Goal: Information Seeking & Learning: Learn about a topic

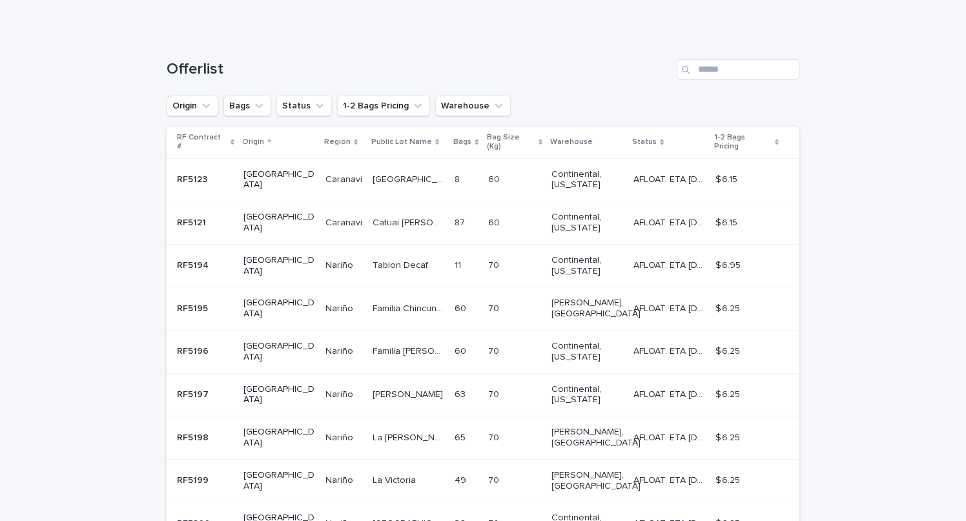
scroll to position [163, 0]
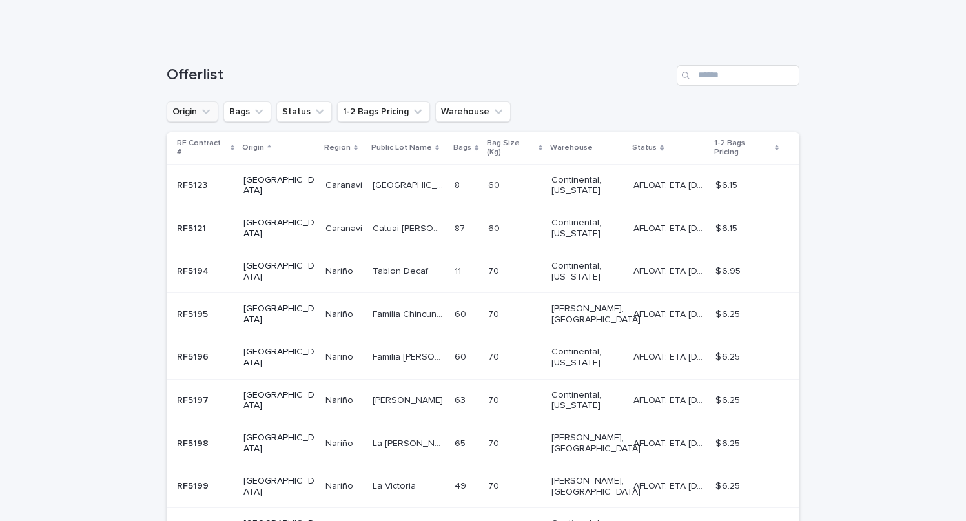
click at [207, 115] on icon "Origin" at bounding box center [205, 111] width 13 height 13
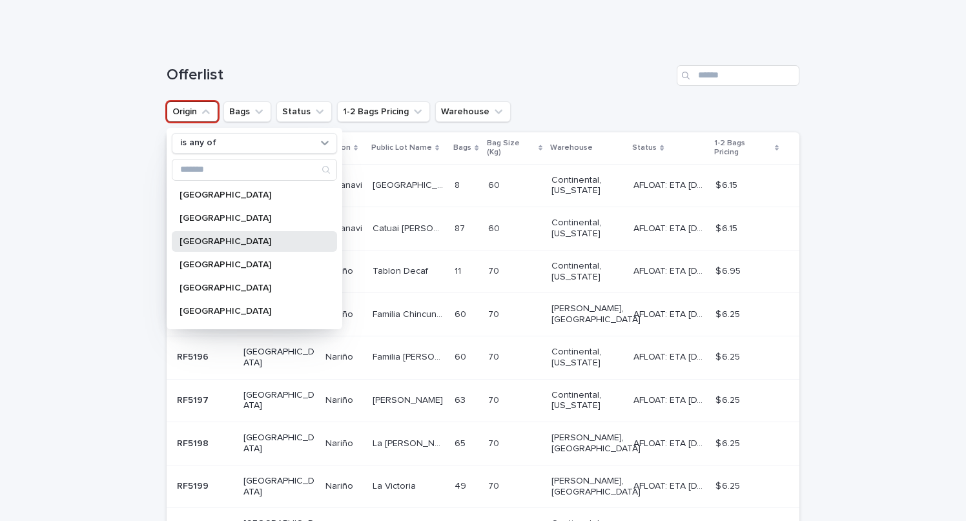
click at [210, 248] on div "[GEOGRAPHIC_DATA]" at bounding box center [254, 241] width 165 height 21
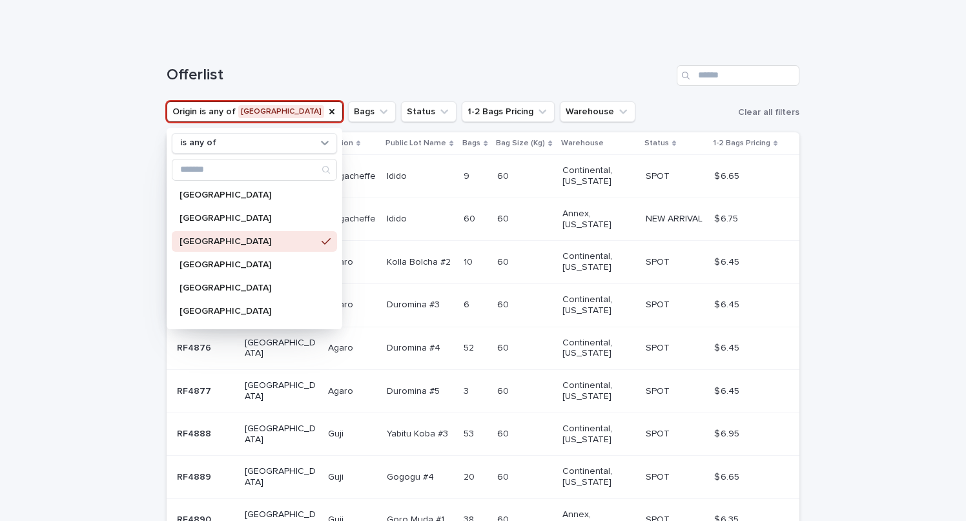
click at [351, 61] on div "Offerlist" at bounding box center [483, 70] width 633 height 62
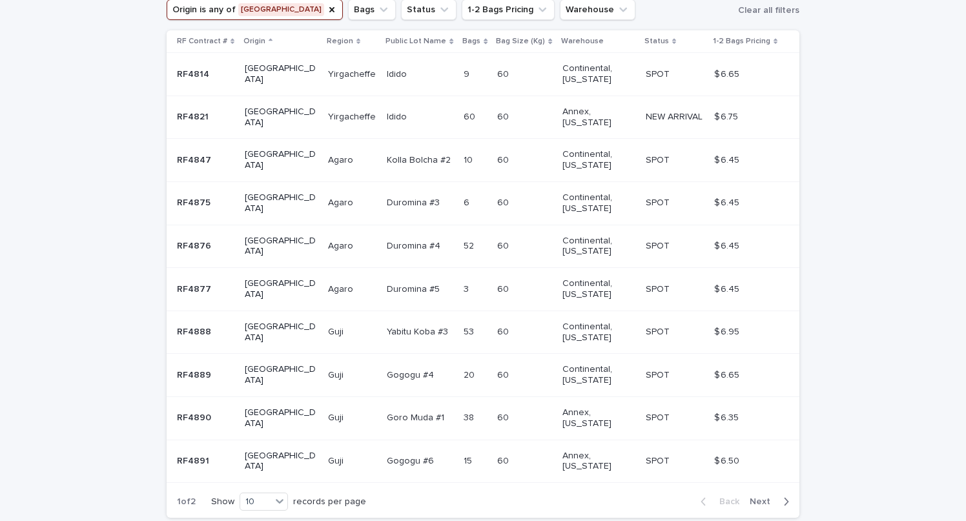
scroll to position [267, 0]
click at [387, 236] on p "Duromina #4" at bounding box center [415, 243] width 56 height 14
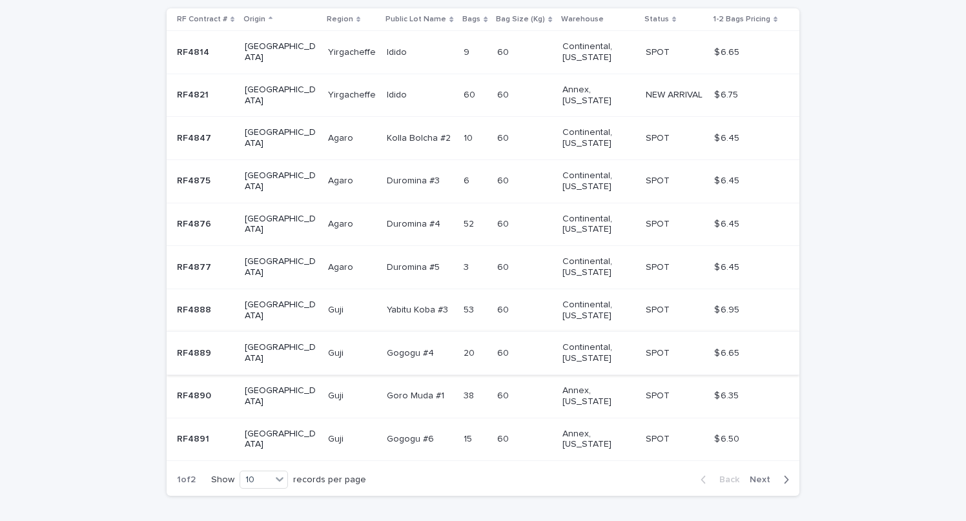
scroll to position [304, 0]
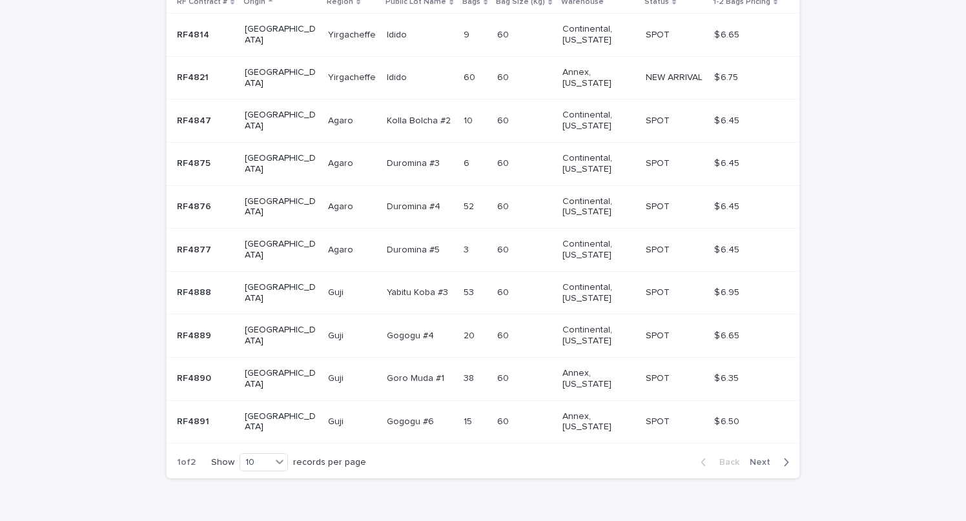
click at [392, 328] on p "Gogogu #4" at bounding box center [412, 335] width 50 height 14
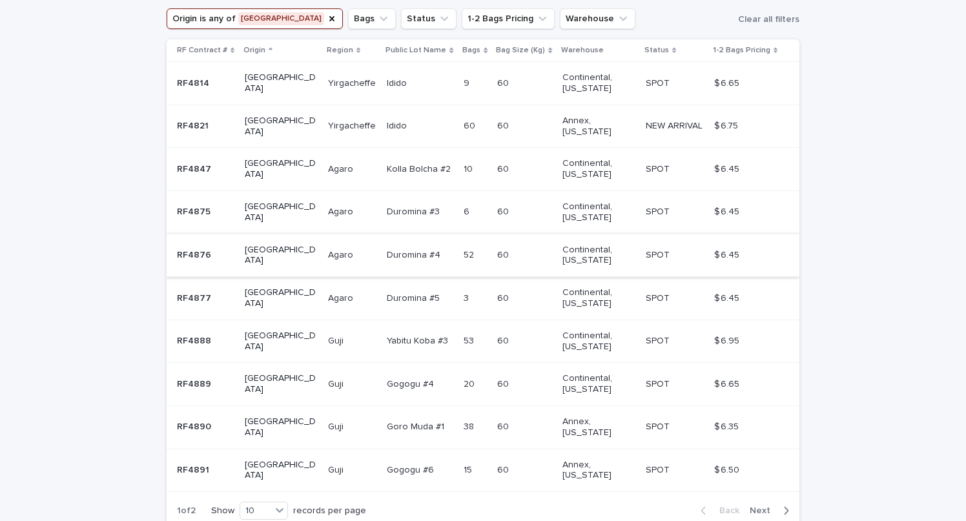
scroll to position [254, 0]
click at [404, 205] on p "Duromina #3" at bounding box center [415, 212] width 56 height 14
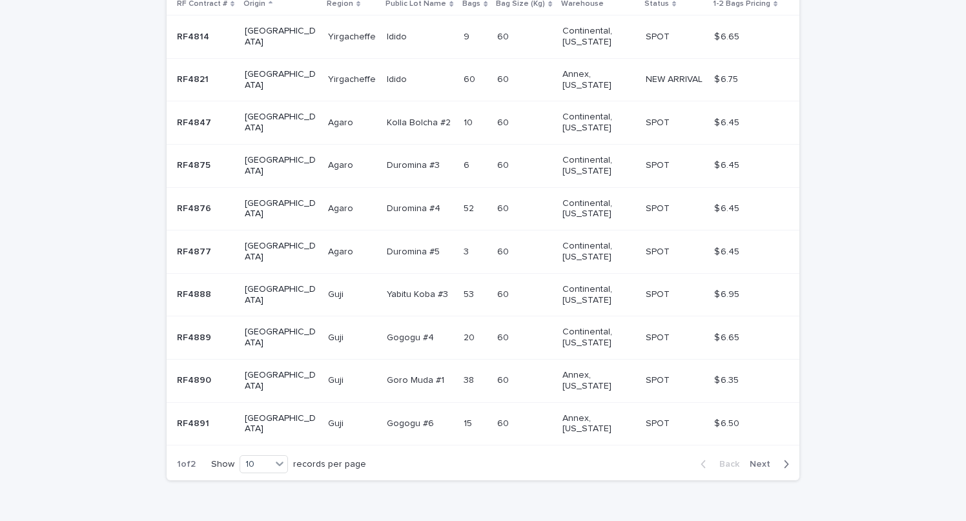
scroll to position [304, 0]
click at [398, 242] on p "Duromina #5" at bounding box center [415, 249] width 56 height 14
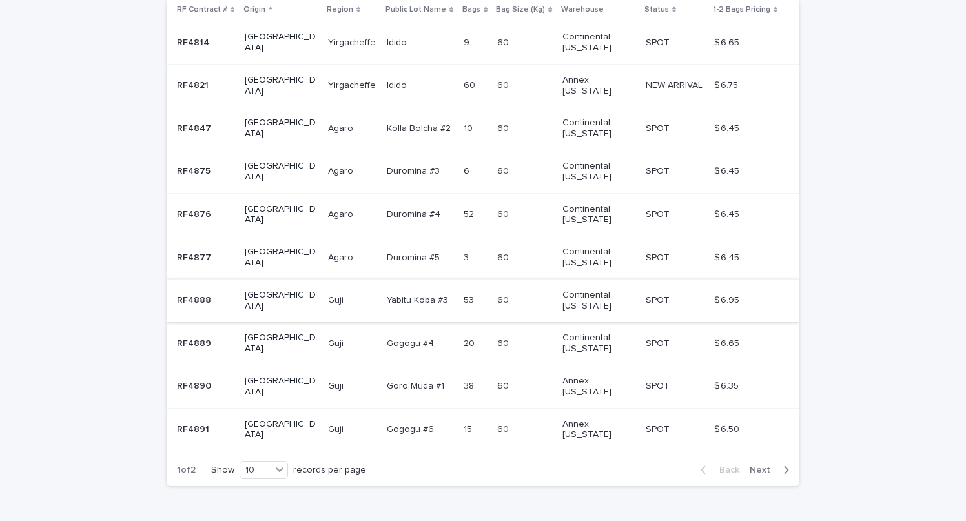
scroll to position [304, 0]
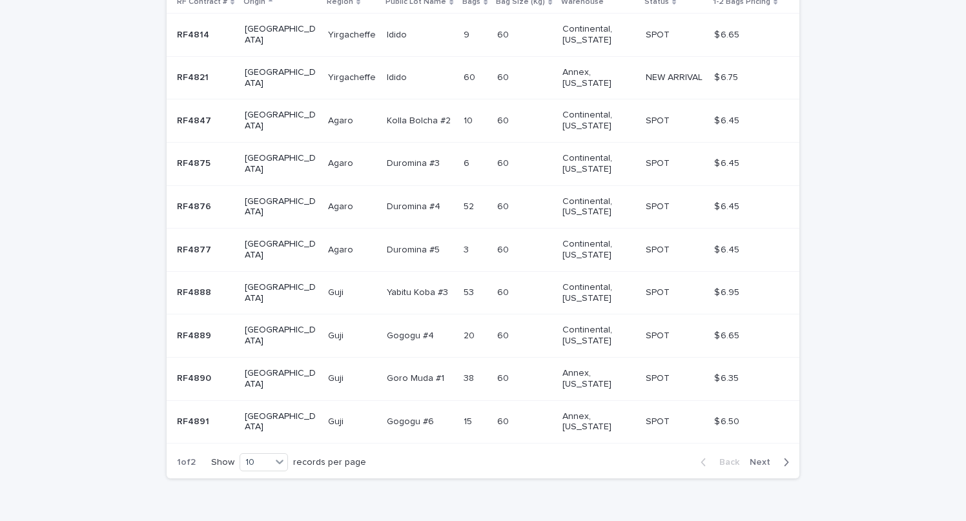
click at [392, 285] on p "Yabitu Koba #3" at bounding box center [419, 292] width 64 height 14
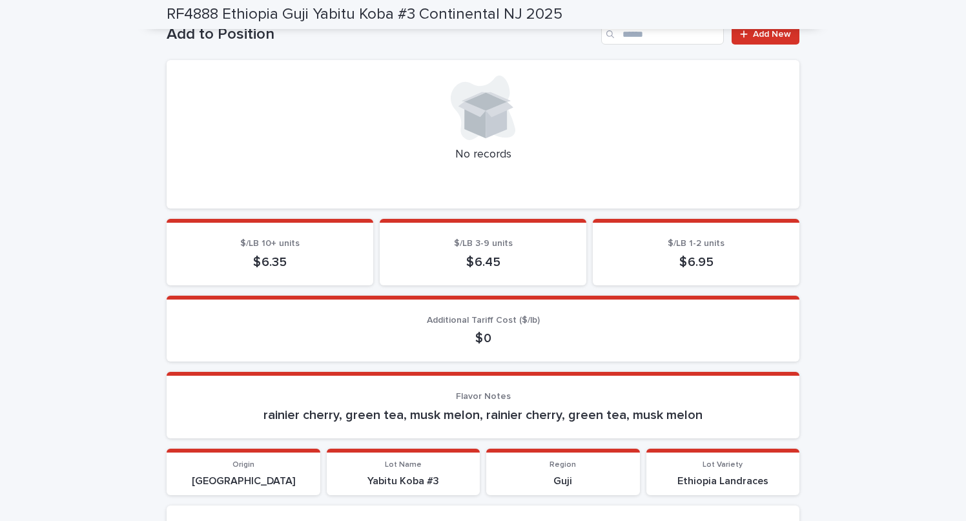
scroll to position [467, 0]
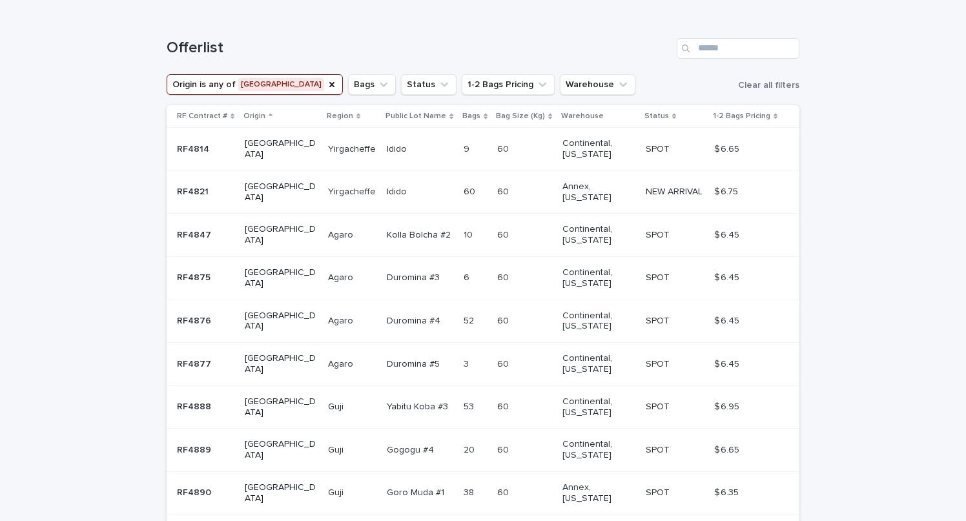
scroll to position [198, 0]
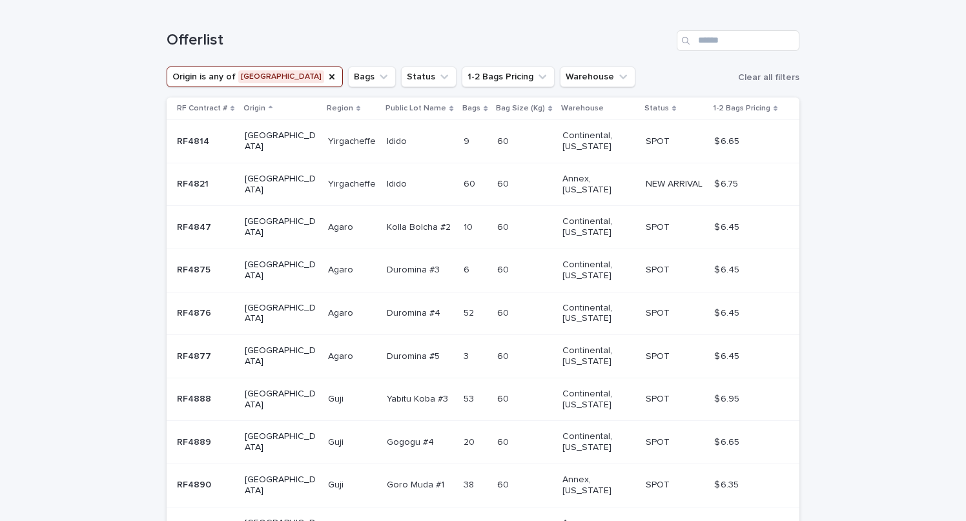
click at [387, 305] on p "Duromina #4" at bounding box center [415, 312] width 56 height 14
